Goal: Task Accomplishment & Management: Manage account settings

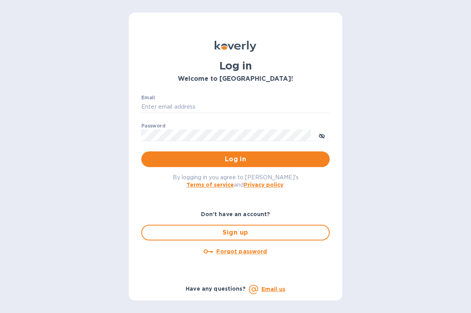
scroll to position [3085, 0]
click at [239, 147] on p "​" at bounding box center [235, 146] width 188 height 9
type input "[EMAIL_ADDRESS][DOMAIN_NAME]"
click at [227, 163] on span "Log in" at bounding box center [236, 159] width 176 height 9
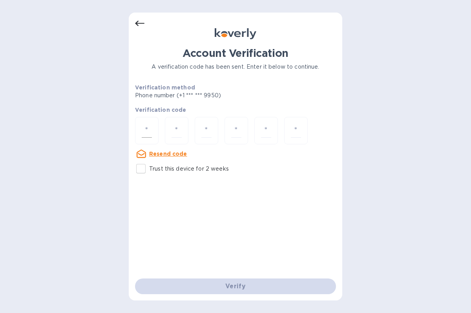
click at [154, 132] on div at bounding box center [147, 131] width 24 height 28
click at [139, 168] on input "Trust this device for 2 weeks" at bounding box center [141, 169] width 16 height 16
checkbox input "true"
click at [149, 125] on input "number" at bounding box center [147, 131] width 10 height 15
type input "5"
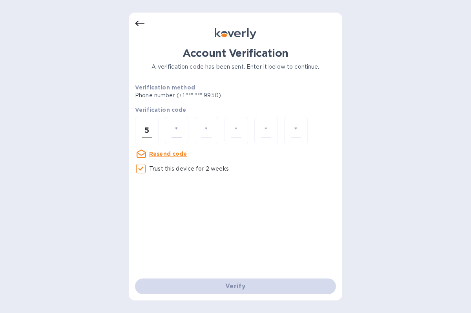
type input "0"
type input "3"
type input "2"
type input "8"
type input "4"
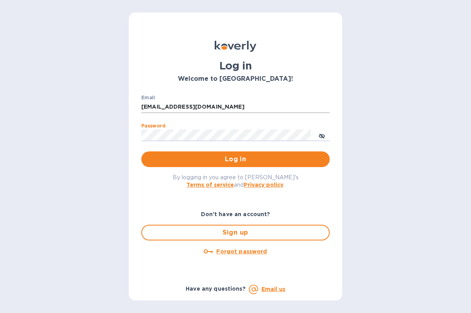
click at [191, 102] on div "Email [EMAIL_ADDRESS][DOMAIN_NAME] ​" at bounding box center [235, 109] width 188 height 28
click at [191, 106] on input "[EMAIL_ADDRESS][DOMAIN_NAME]" at bounding box center [235, 107] width 188 height 12
click at [210, 111] on input "[EMAIL_ADDRESS][DOMAIN_NAME]" at bounding box center [235, 107] width 188 height 12
click at [237, 101] on div "Email [EMAIL_ADDRESS][DOMAIN_NAME] ​" at bounding box center [235, 109] width 188 height 28
click at [237, 107] on input "[EMAIL_ADDRESS][DOMAIN_NAME]" at bounding box center [235, 107] width 188 height 12
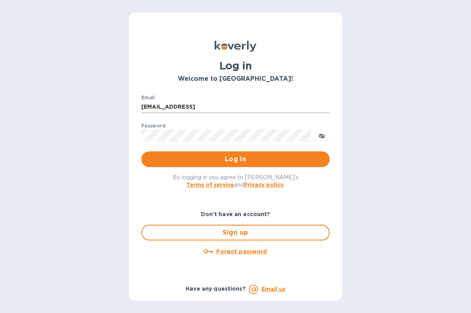
click at [237, 108] on input "[EMAIL_ADDRESS]" at bounding box center [235, 107] width 188 height 12
click at [186, 108] on input "[EMAIL_ADDRESS]" at bounding box center [235, 107] width 188 height 12
click at [195, 108] on input "[EMAIL_ADDRESS]" at bounding box center [235, 107] width 188 height 12
click at [201, 111] on input "[EMAIL_ADDRESS]" at bounding box center [235, 107] width 188 height 12
click at [201, 106] on input "[EMAIL_ADDRESS]" at bounding box center [235, 107] width 188 height 12
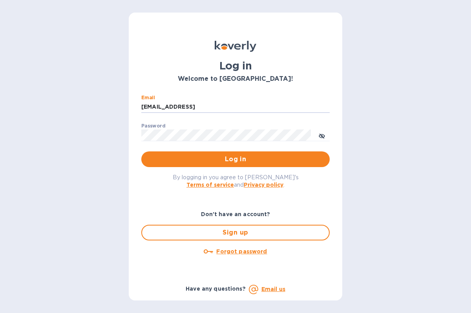
type input "[EMAIL_ADDRESS][DOMAIN_NAME]"
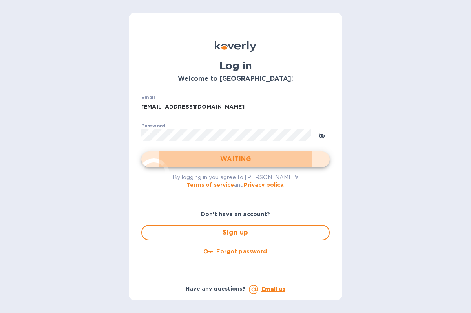
click at [205, 105] on input "[EMAIL_ADDRESS][DOMAIN_NAME]" at bounding box center [235, 107] width 188 height 12
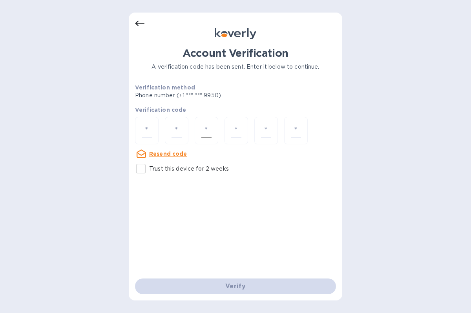
click at [206, 116] on div "Verification code Resend code" at bounding box center [235, 132] width 201 height 53
click at [206, 114] on p "Verification code" at bounding box center [235, 110] width 201 height 8
click at [206, 111] on p "Verification code" at bounding box center [235, 110] width 201 height 8
click at [204, 133] on input "number" at bounding box center [206, 131] width 10 height 15
click at [204, 134] on input "number" at bounding box center [206, 131] width 10 height 15
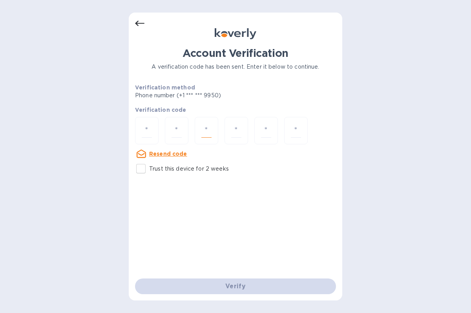
click at [202, 138] on input "number" at bounding box center [206, 131] width 10 height 15
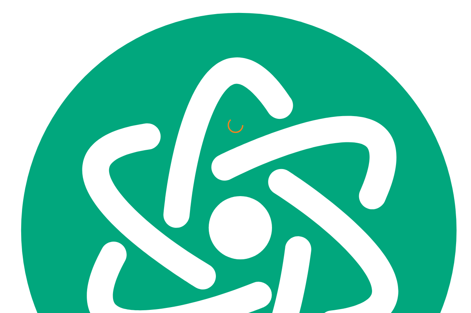
scroll to position [3085, 0]
